Goal: Information Seeking & Learning: Understand process/instructions

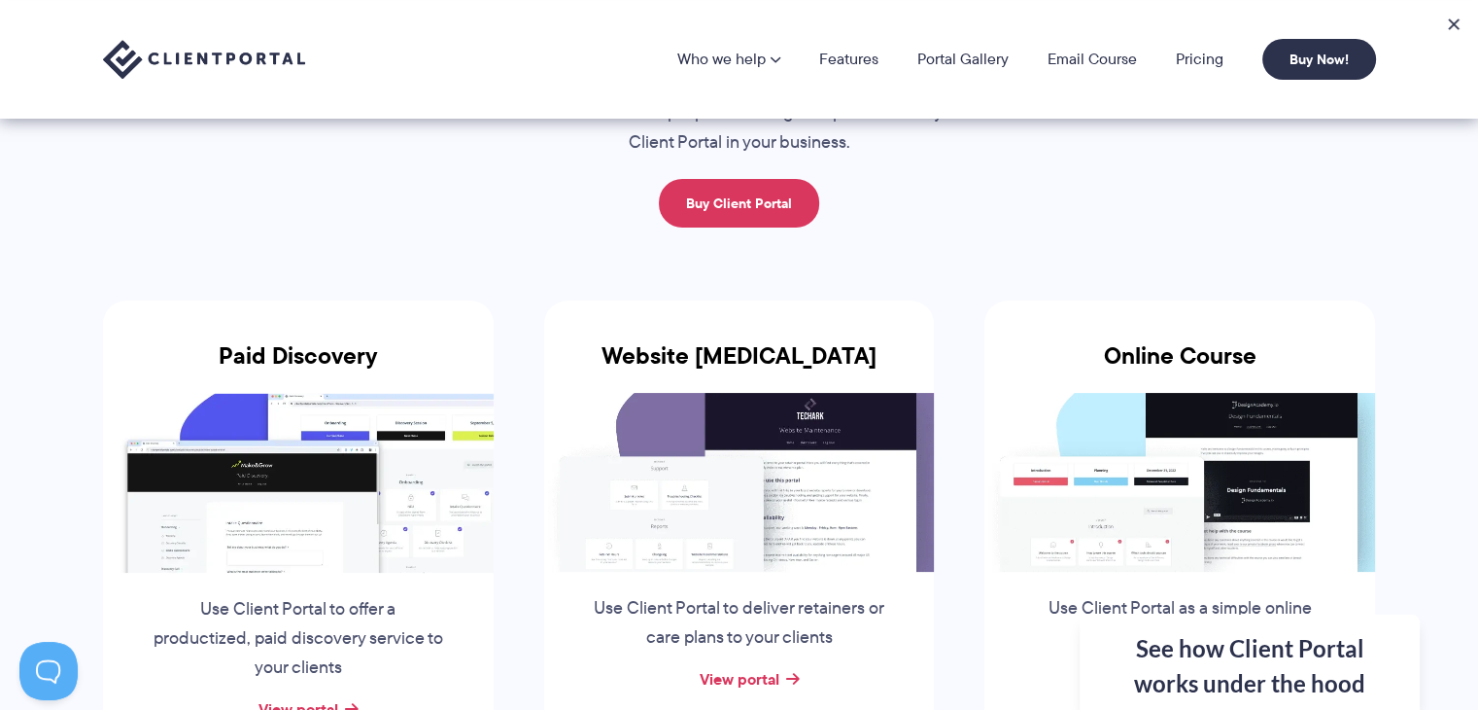
scroll to position [103, 0]
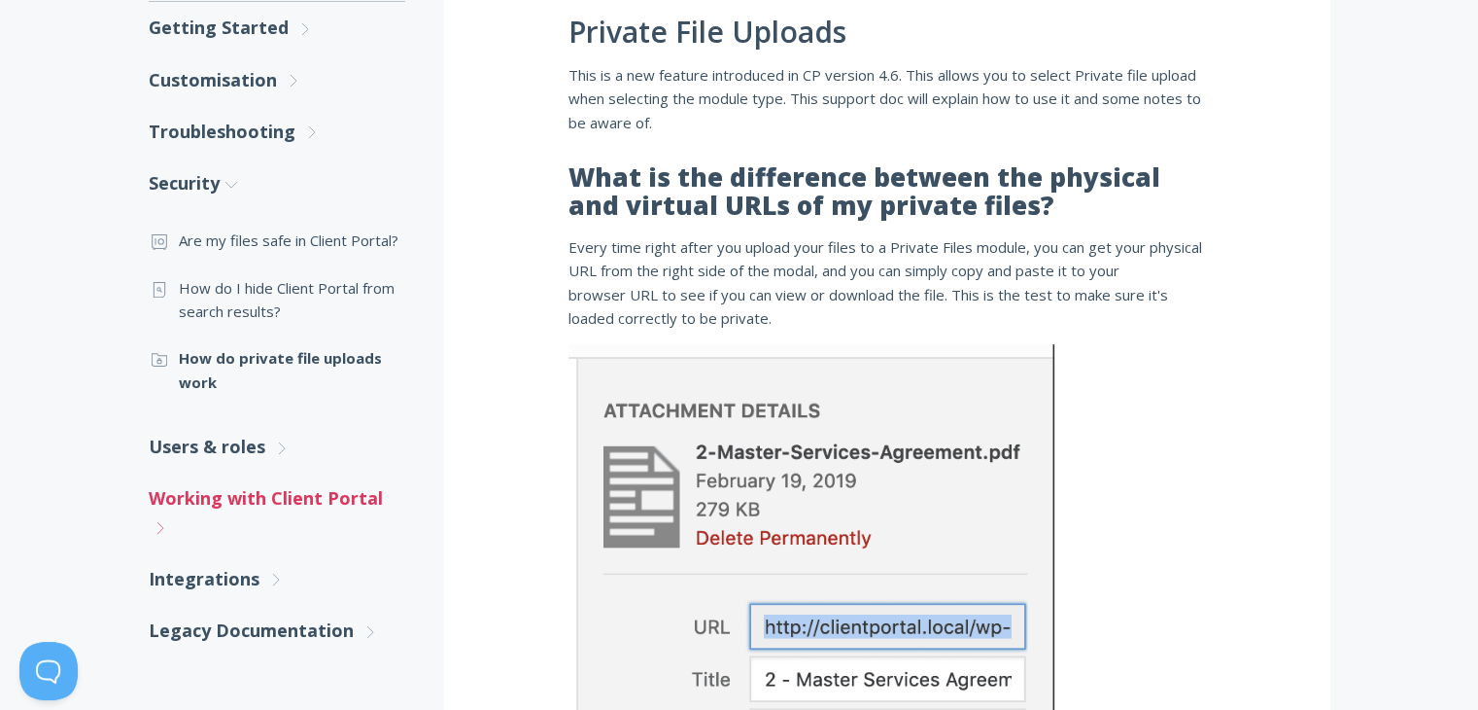
click at [323, 495] on link "Working with Client Portal .st0{fill:none;stroke:#000000;stroke-width:2;stroke-…" at bounding box center [277, 512] width 257 height 81
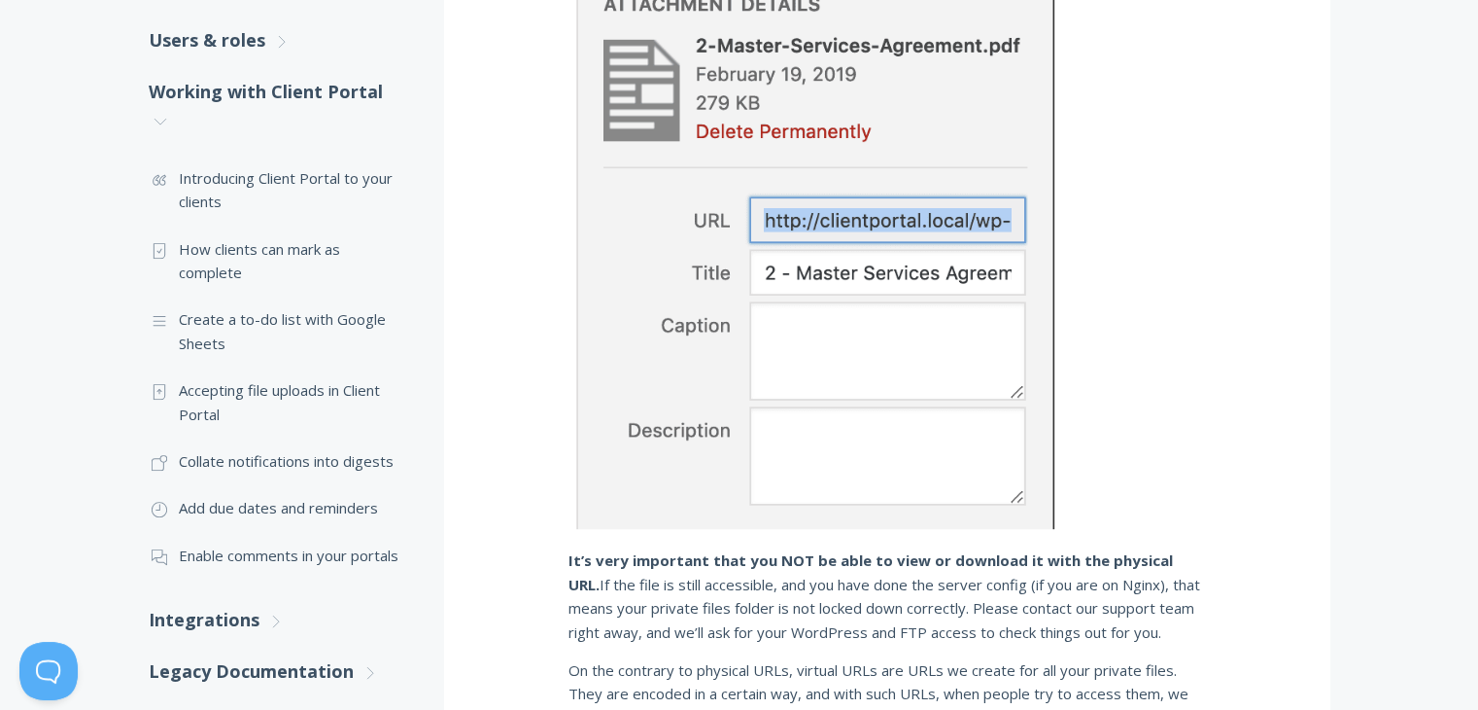
scroll to position [820, 0]
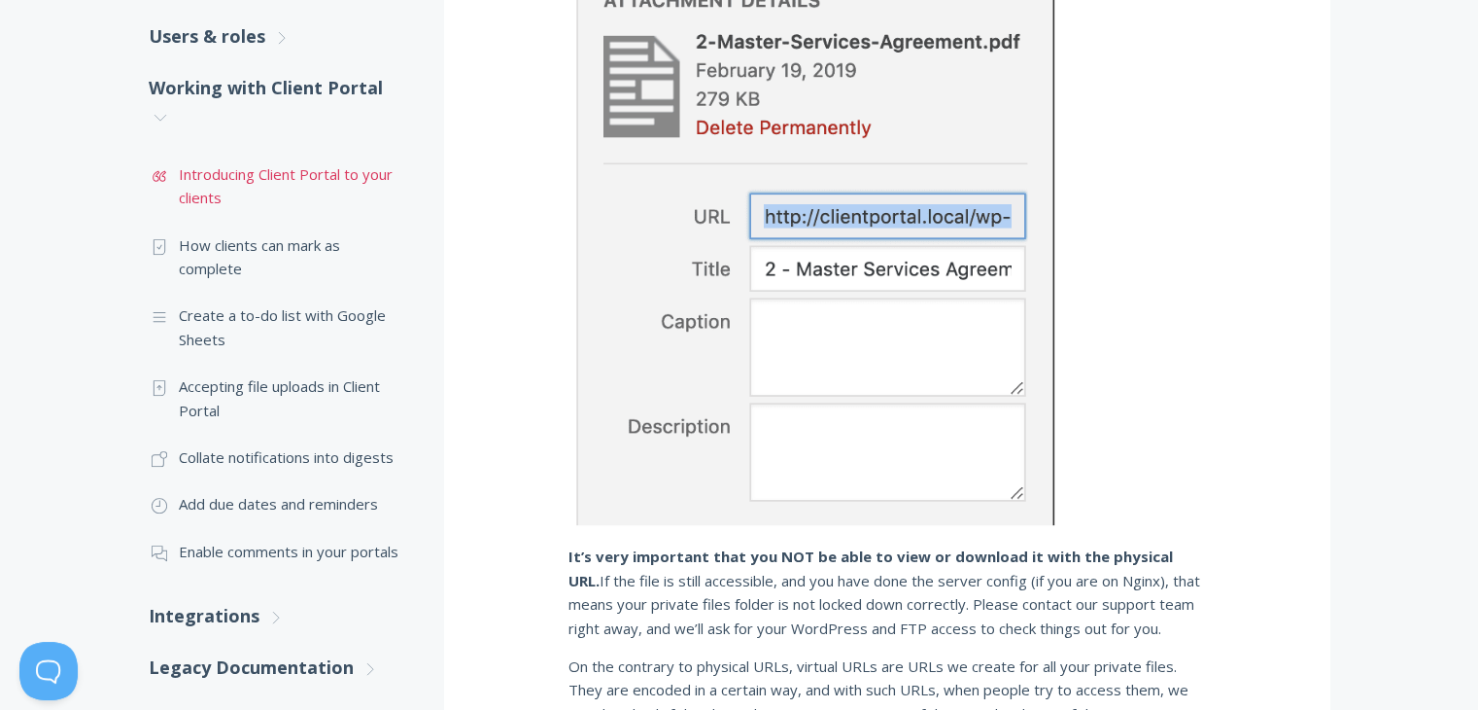
click at [371, 185] on link ".st0{fill:none;stroke:#000000;stroke-width:2;stroke-miterlimit:10;} Untitled-16…" at bounding box center [277, 186] width 257 height 71
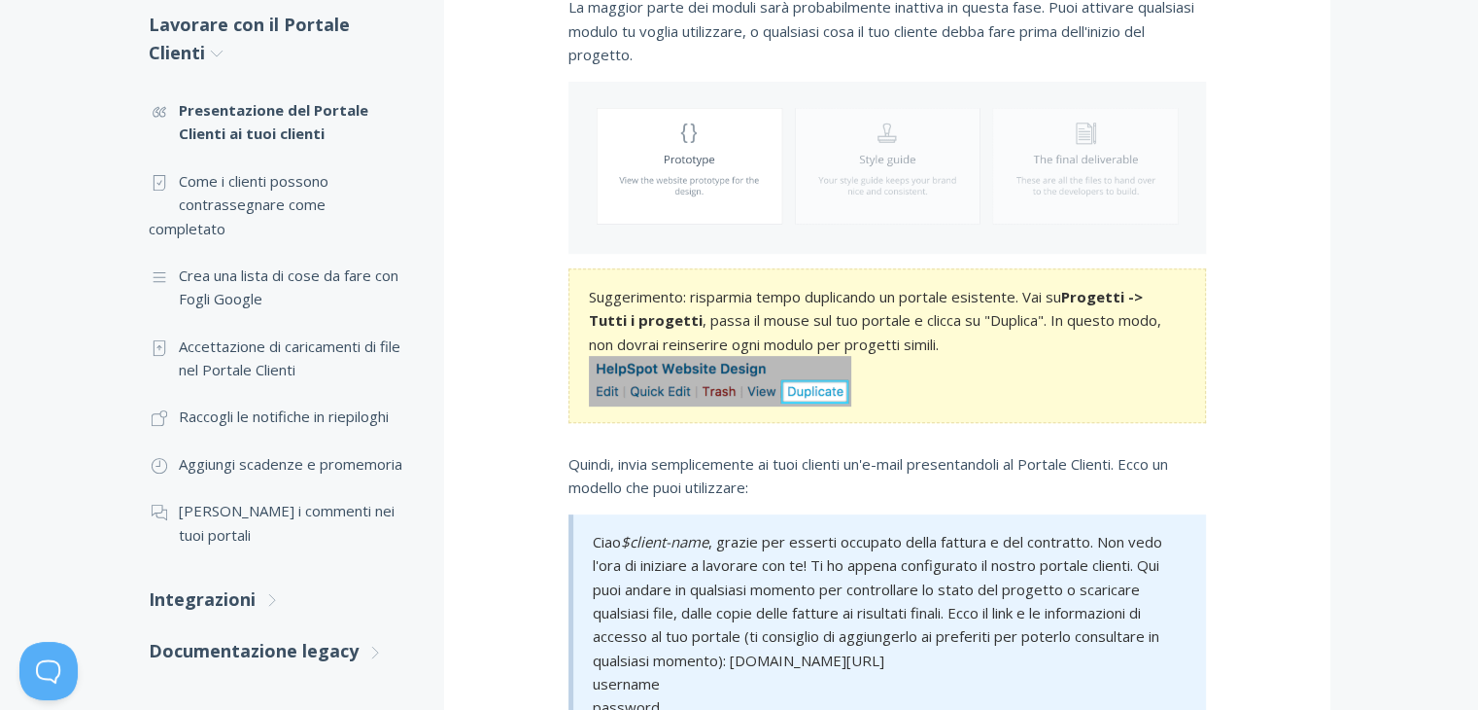
scroll to position [678, 0]
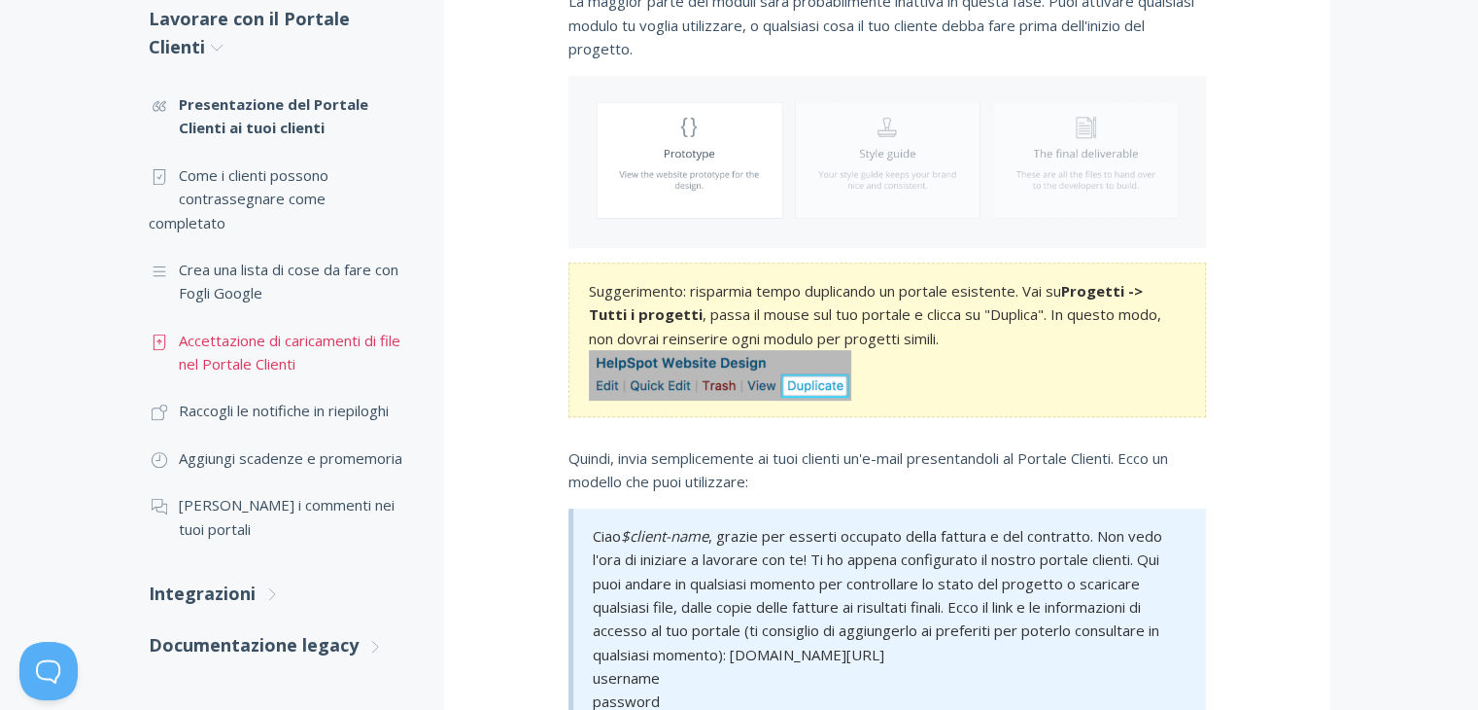
click at [385, 344] on font "Accettazione di caricamenti di file nel Portale Clienti" at bounding box center [290, 351] width 222 height 43
